Goal: Book appointment/travel/reservation

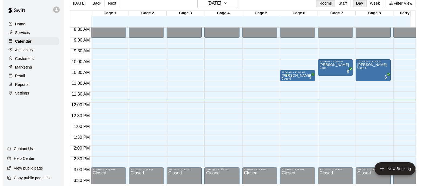
scroll to position [199, 0]
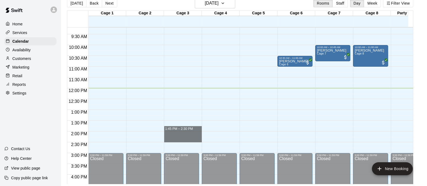
drag, startPoint x: 177, startPoint y: 132, endPoint x: 178, endPoint y: 137, distance: 5.6
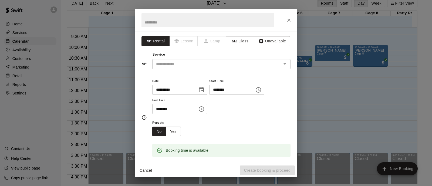
click at [231, 89] on input "********" at bounding box center [230, 90] width 42 height 10
type input "********"
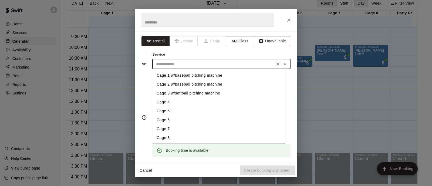
click at [184, 63] on input "text" at bounding box center [213, 64] width 119 height 7
click at [180, 92] on li "Cage 3 w/softball pitching machine" at bounding box center [218, 93] width 133 height 9
type input "**********"
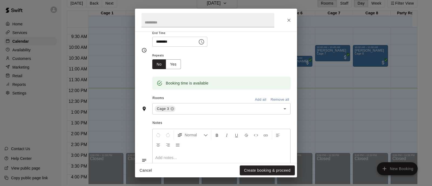
scroll to position [101, 0]
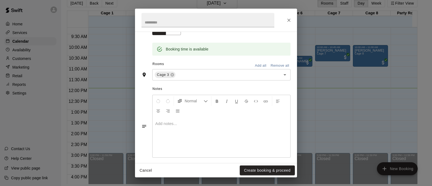
click at [268, 172] on button "Create booking & proceed" at bounding box center [267, 171] width 55 height 10
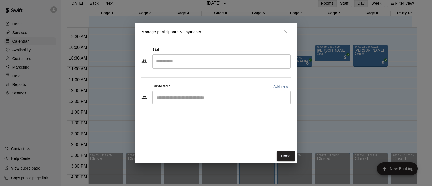
click at [192, 62] on input "Search staff" at bounding box center [222, 61] width 134 height 9
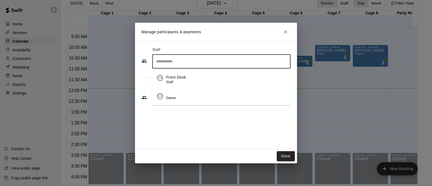
click at [180, 132] on div "Staff ​ Front Desk Staff Owner Customers Add new ​" at bounding box center [216, 95] width 162 height 108
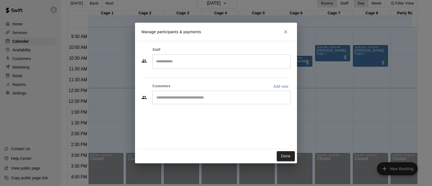
click at [177, 102] on div "​" at bounding box center [221, 98] width 138 height 14
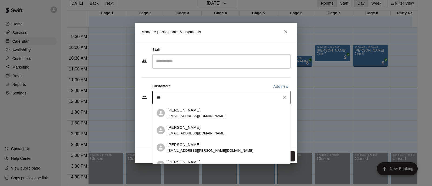
type input "****"
click at [202, 127] on div "[PERSON_NAME]" at bounding box center [197, 128] width 58 height 6
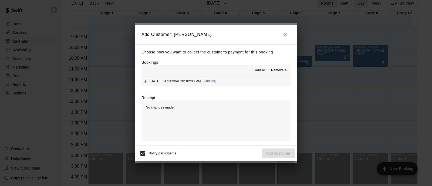
click at [206, 84] on div "[DATE], September 20: 02:00 PM (Current)" at bounding box center [179, 81] width 75 height 8
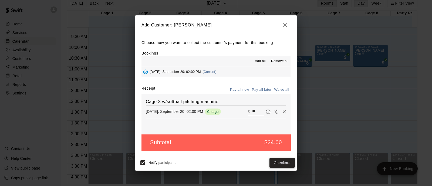
click at [276, 160] on button "Checkout" at bounding box center [282, 163] width 25 height 10
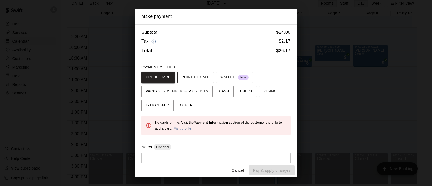
click at [193, 78] on span "POINT OF SALE" at bounding box center [196, 77] width 28 height 9
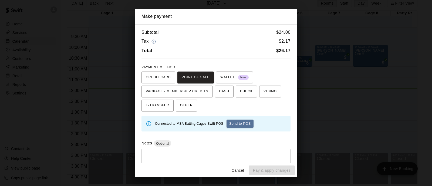
click at [237, 170] on button "Cancel" at bounding box center [237, 171] width 17 height 10
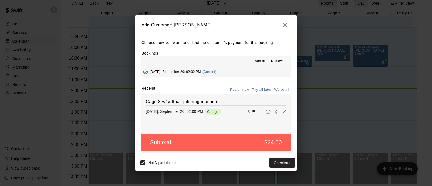
click at [201, 72] on span "[DATE], September 20: 02:00 PM" at bounding box center [175, 72] width 51 height 4
click at [282, 113] on icon "Remove" at bounding box center [284, 111] width 5 height 5
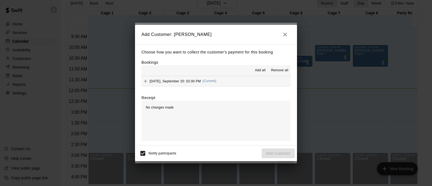
click at [286, 34] on icon "button" at bounding box center [286, 35] width 4 height 4
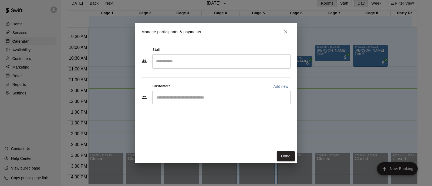
click at [202, 94] on div "​" at bounding box center [221, 98] width 138 height 14
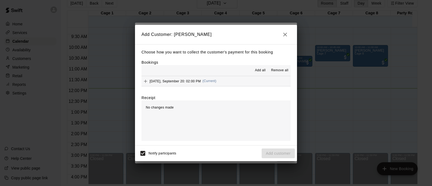
click at [226, 80] on button "[DATE], September 20: 02:00 PM (Current)" at bounding box center [216, 81] width 149 height 10
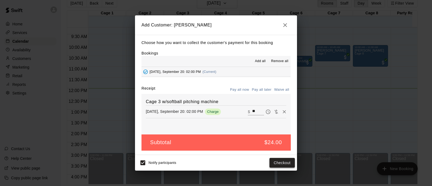
click at [286, 164] on button "Checkout" at bounding box center [282, 163] width 25 height 10
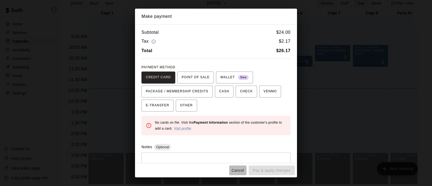
click at [239, 172] on button "Cancel" at bounding box center [237, 171] width 17 height 10
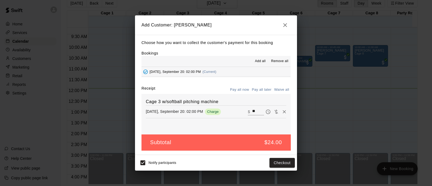
click at [283, 24] on icon "button" at bounding box center [285, 25] width 6 height 6
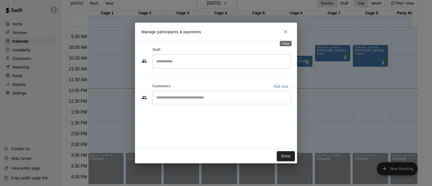
click at [287, 29] on icon "Close" at bounding box center [285, 31] width 5 height 5
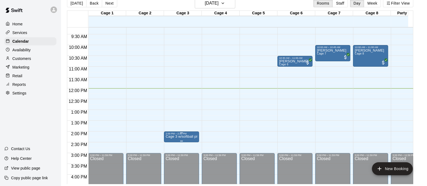
click at [188, 134] on div "2:00 PM – 2:30 PM" at bounding box center [182, 133] width 32 height 3
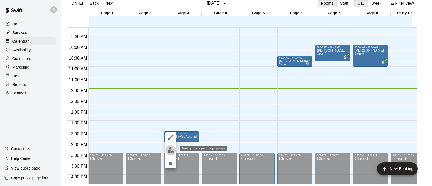
click at [172, 148] on img "edit" at bounding box center [171, 150] width 6 height 6
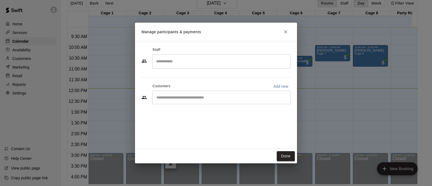
click at [187, 95] on input "Start typing to search customers..." at bounding box center [222, 97] width 134 height 5
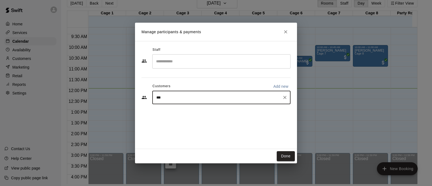
type input "****"
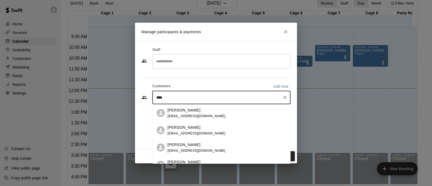
click at [190, 127] on div "[PERSON_NAME]" at bounding box center [197, 128] width 58 height 6
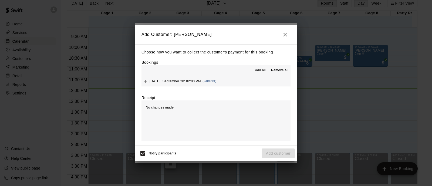
click at [225, 81] on button "[DATE], September 20: 02:00 PM (Current)" at bounding box center [216, 81] width 149 height 10
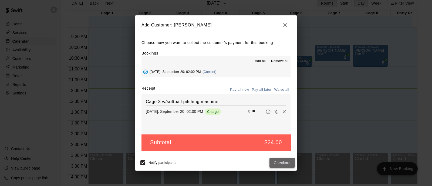
click at [284, 163] on button "Checkout" at bounding box center [282, 163] width 25 height 10
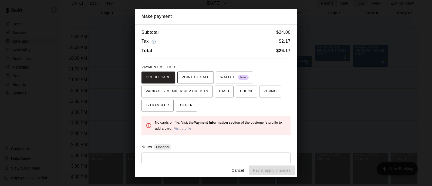
click at [192, 78] on span "POINT OF SALE" at bounding box center [196, 77] width 28 height 9
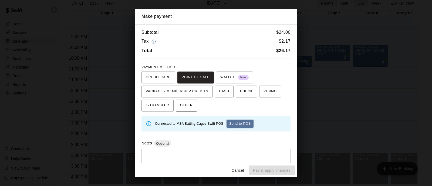
click at [184, 107] on span "OTHER" at bounding box center [186, 105] width 13 height 9
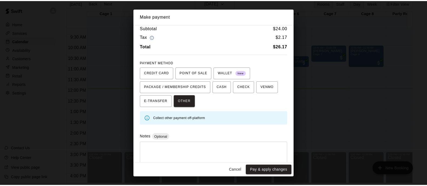
scroll to position [0, 0]
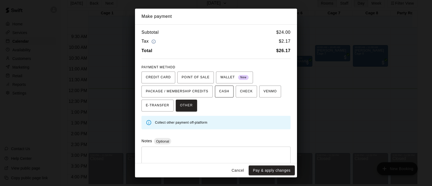
click at [227, 94] on span "CASH" at bounding box center [224, 91] width 10 height 9
click at [200, 75] on span "POINT OF SALE" at bounding box center [196, 77] width 28 height 9
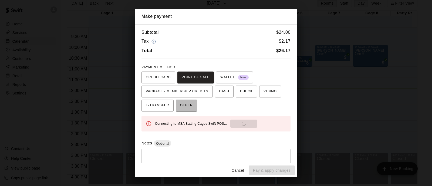
click at [189, 106] on span "OTHER" at bounding box center [186, 105] width 13 height 9
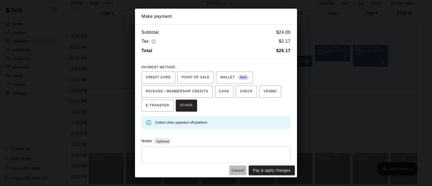
click at [239, 166] on button "Cancel" at bounding box center [237, 171] width 17 height 10
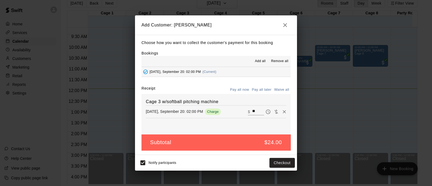
click at [360, 133] on div "Add Customer: [PERSON_NAME] Choose how you want to collect the customer's payme…" at bounding box center [216, 93] width 432 height 186
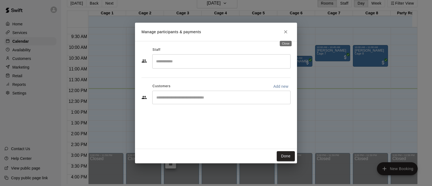
click at [287, 33] on icon "Close" at bounding box center [285, 31] width 3 height 3
